Goal: Task Accomplishment & Management: Use online tool/utility

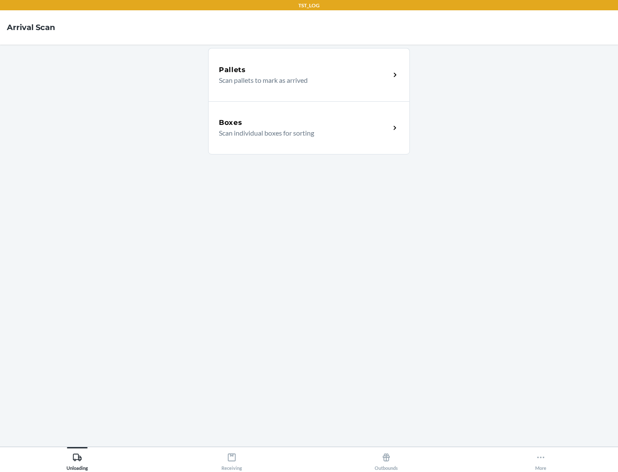
click at [304, 123] on div "Boxes" at bounding box center [304, 123] width 171 height 10
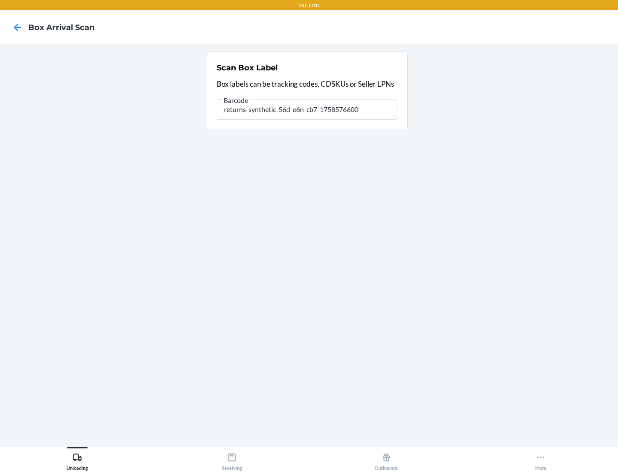
type input "returns-synthetic-56d-e6n-cb7-1758576600"
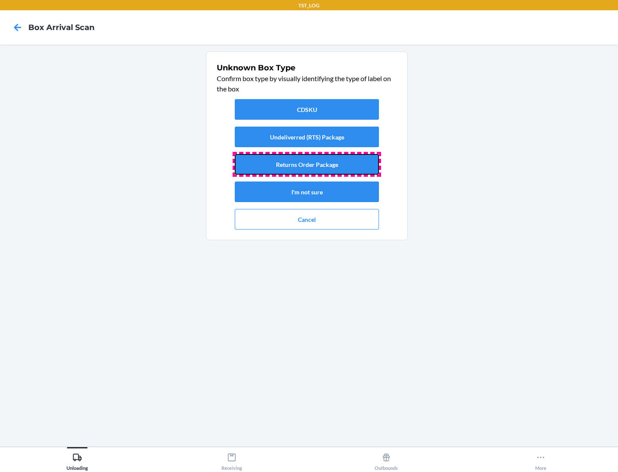
click at [307, 164] on button "Returns Order Package" at bounding box center [307, 164] width 144 height 21
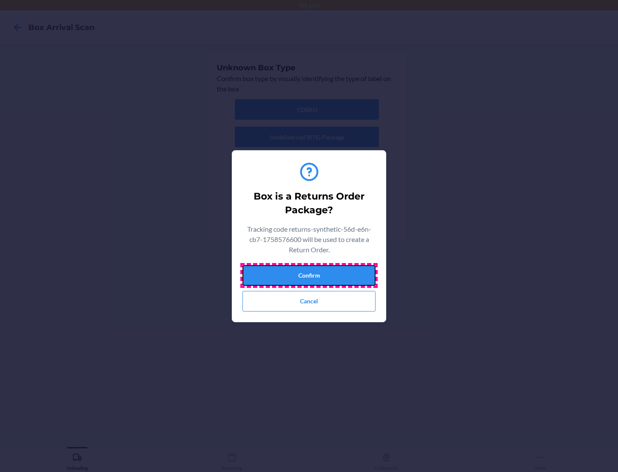
click at [309, 275] on button "Confirm" at bounding box center [309, 275] width 133 height 21
